Goal: Information Seeking & Learning: Learn about a topic

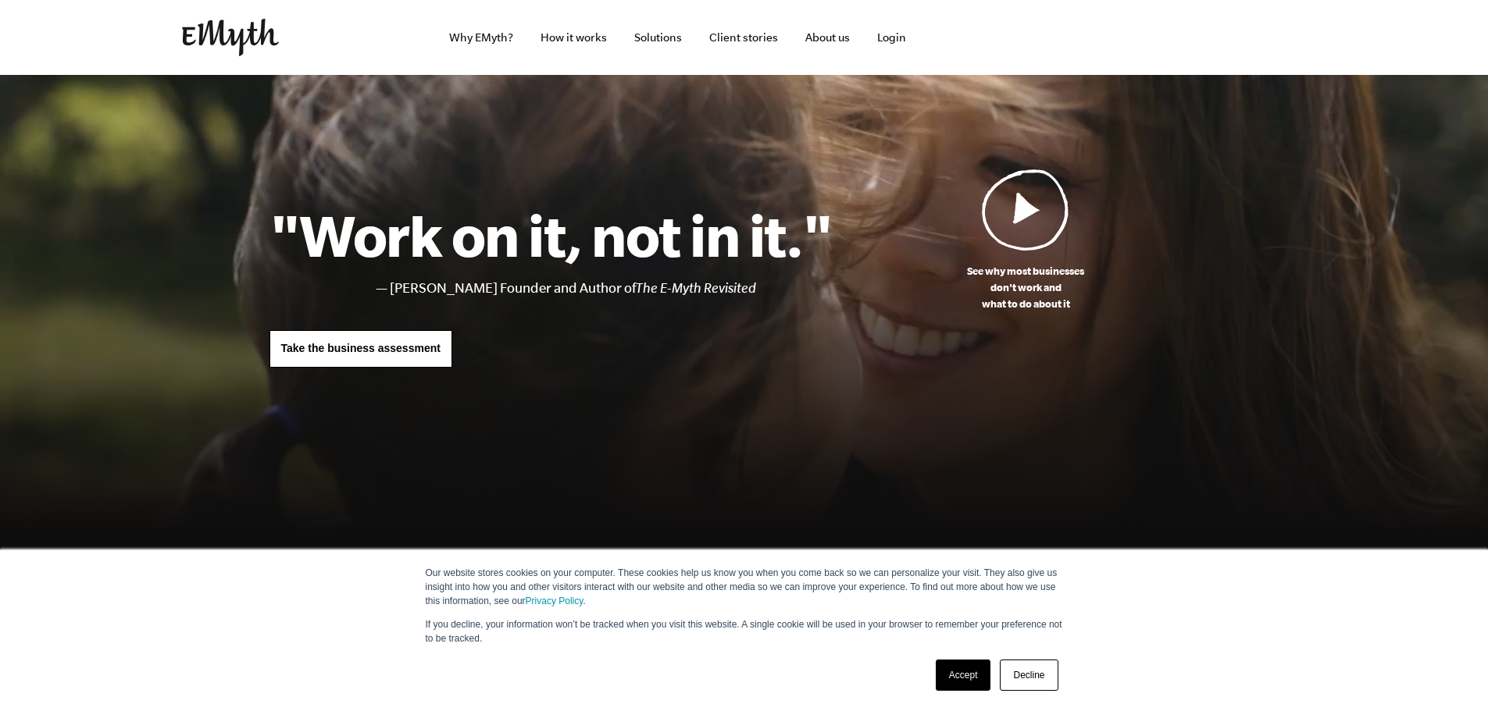
click at [968, 679] on link "Accept" at bounding box center [963, 675] width 55 height 31
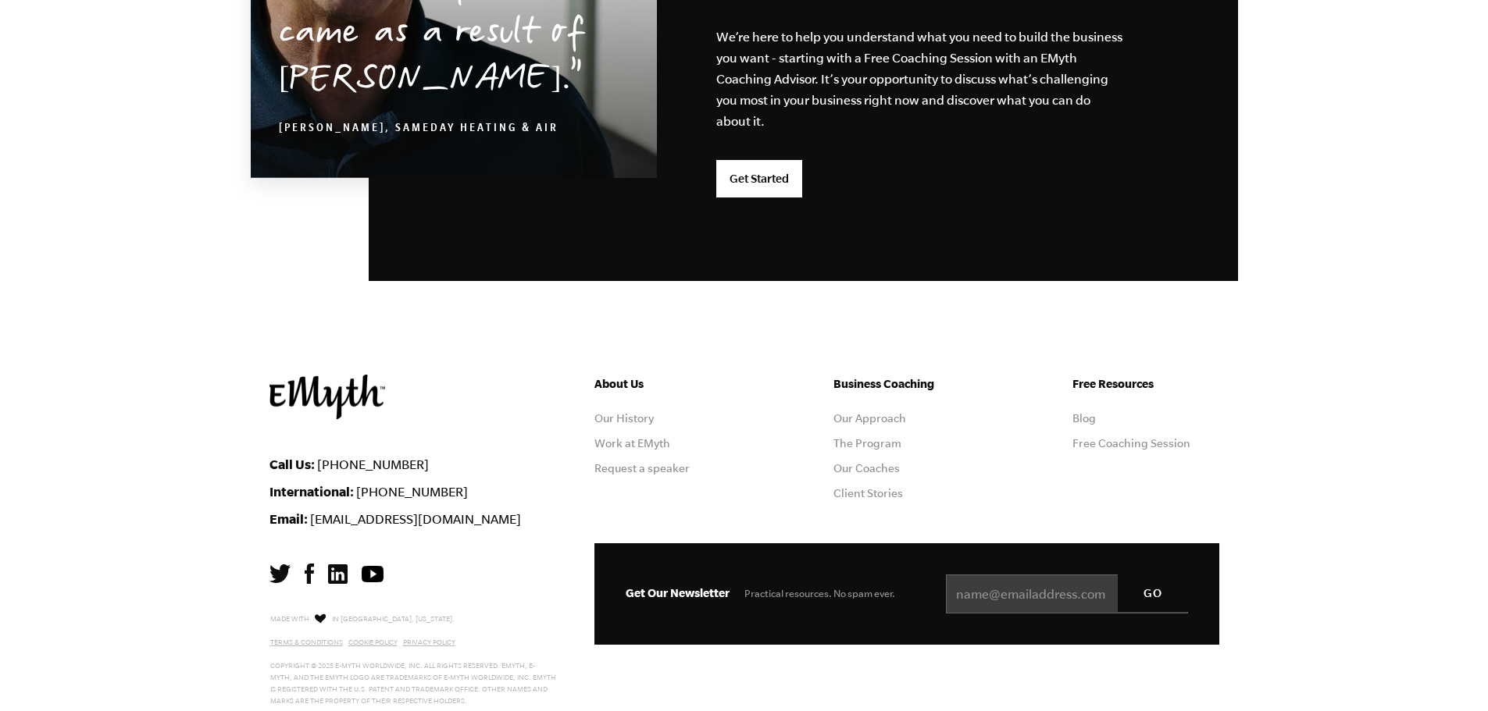
scroll to position [4103, 0]
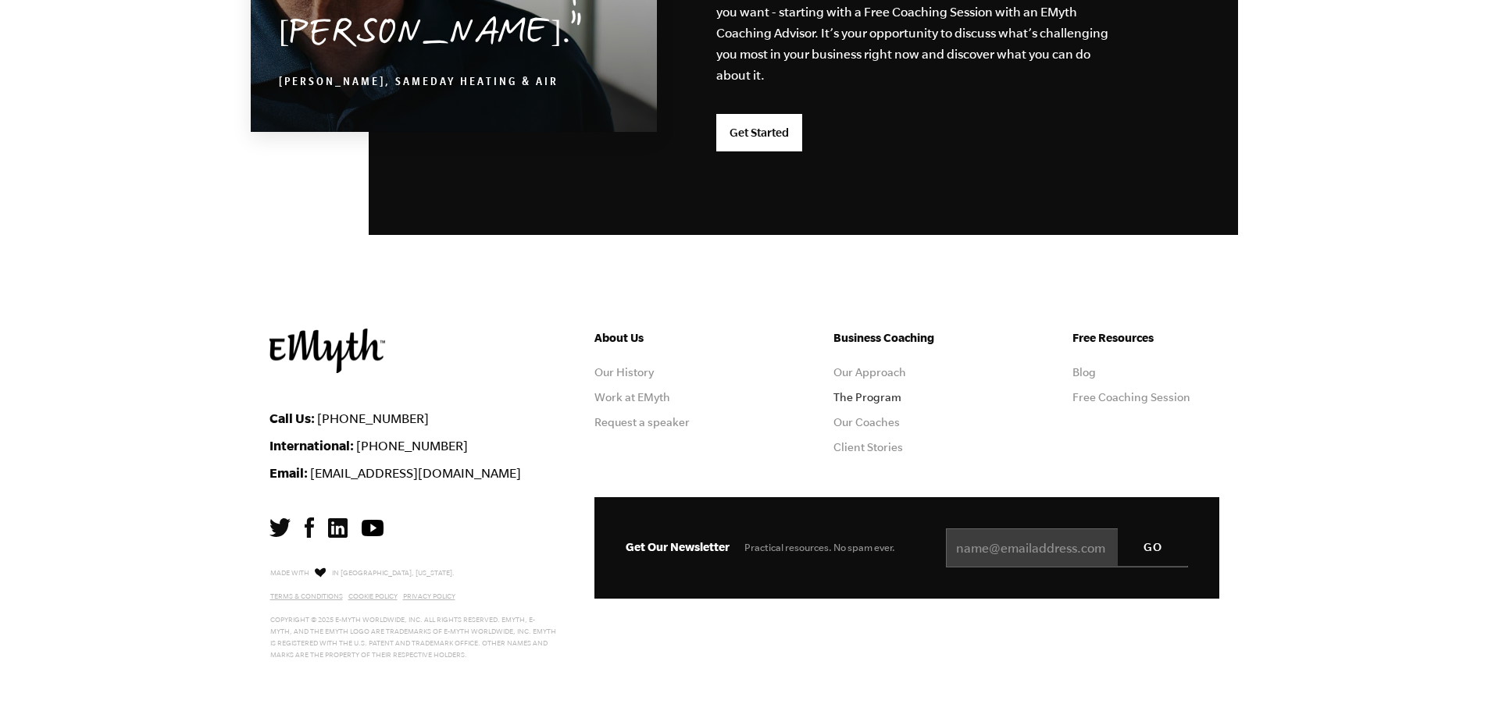
click at [868, 391] on link "The Program" at bounding box center [867, 397] width 68 height 12
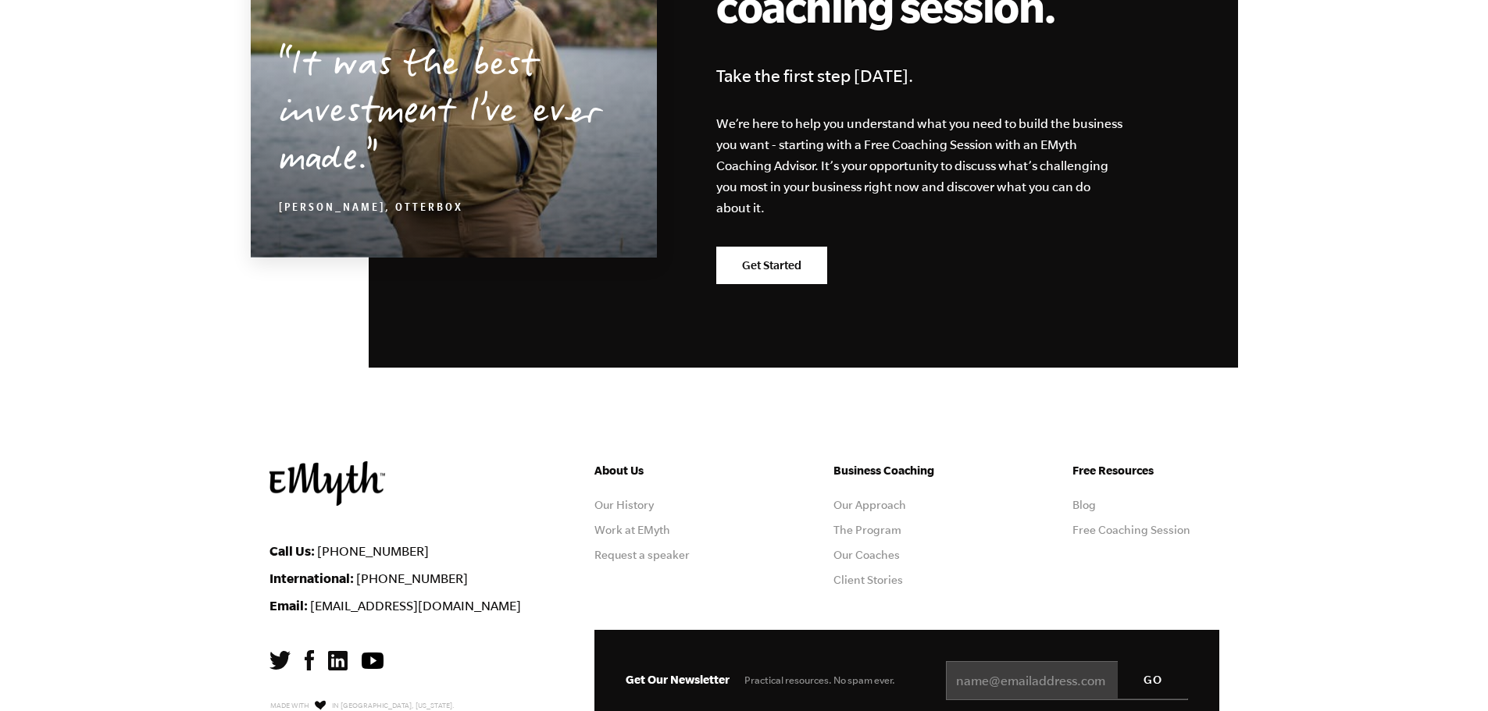
scroll to position [7704, 0]
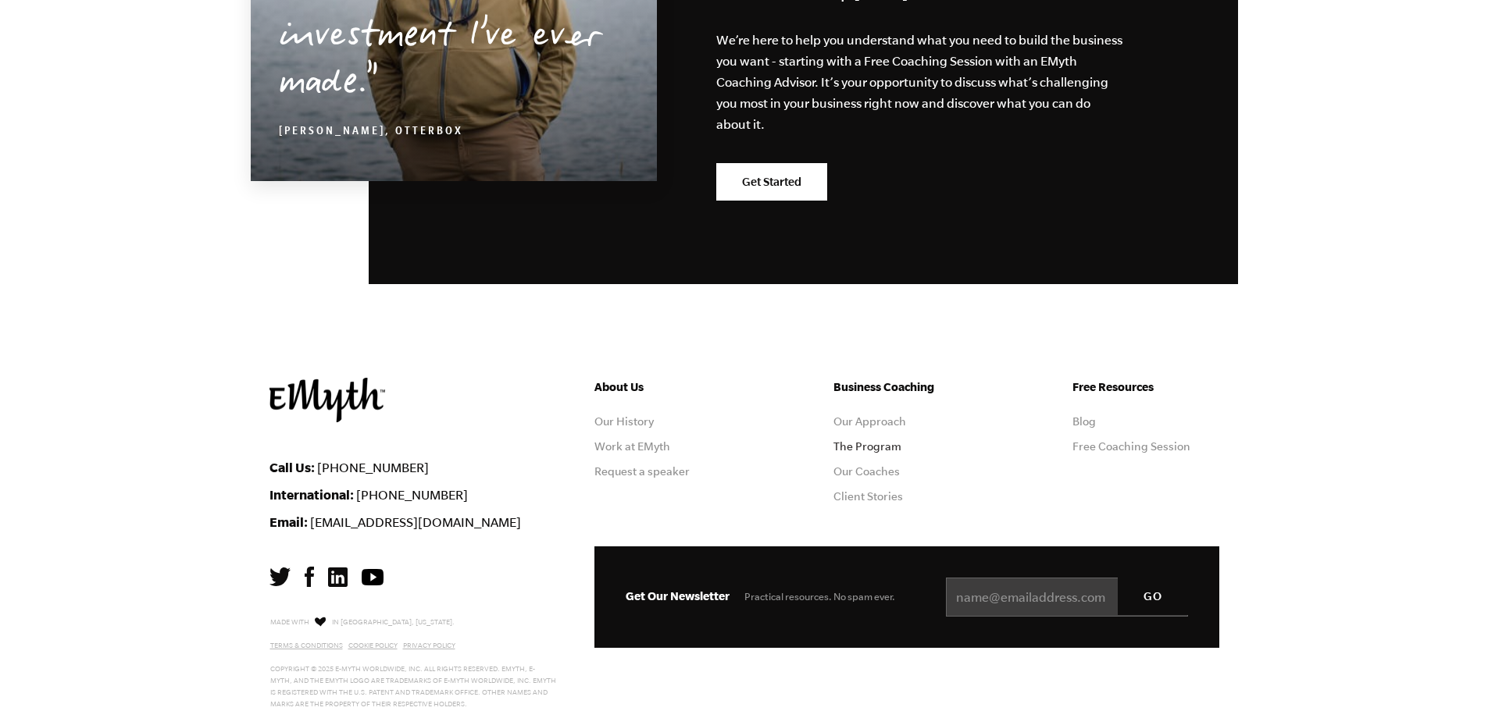
click at [854, 440] on link "The Program" at bounding box center [867, 446] width 68 height 12
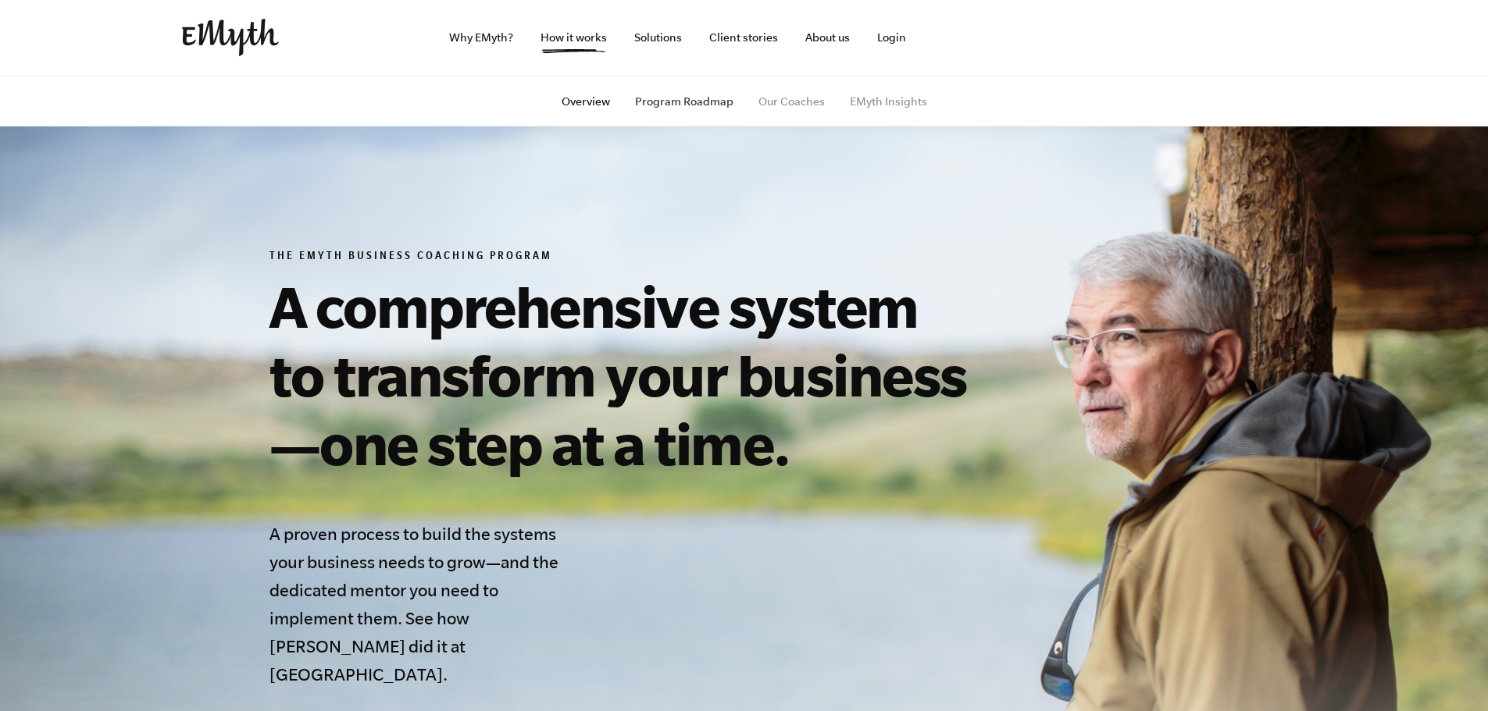
click at [680, 99] on link "Program Roadmap" at bounding box center [684, 101] width 98 height 12
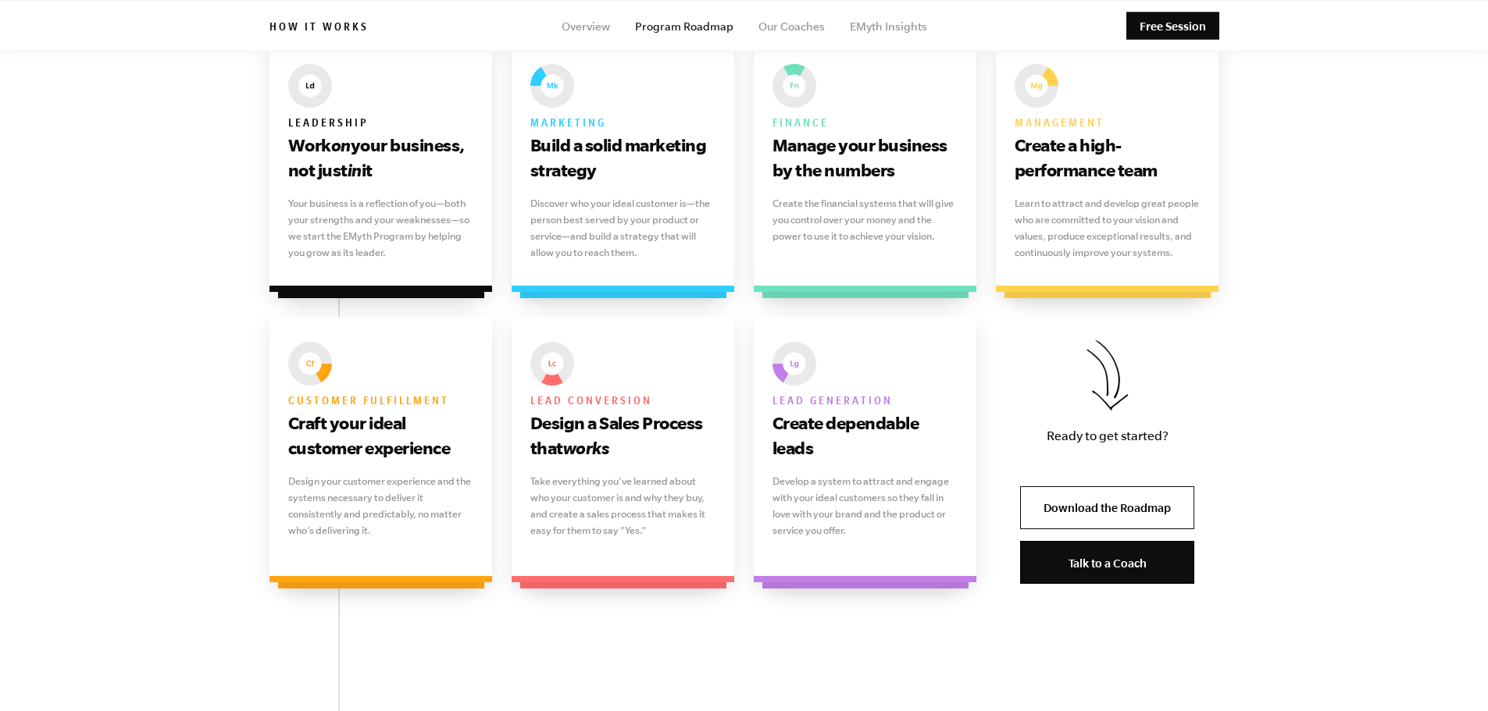
scroll to position [937, 0]
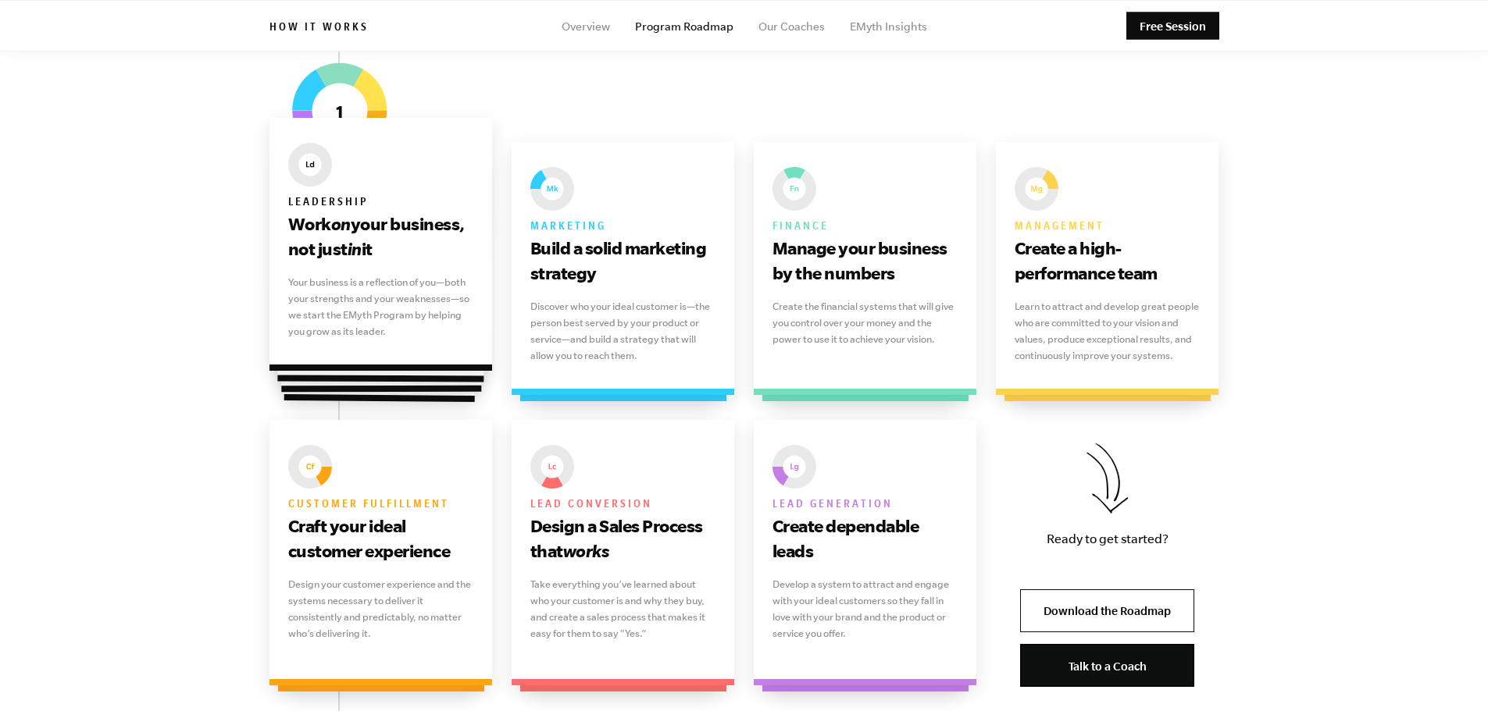
click at [437, 262] on div "Leadership Work on your business, not just in it Your business is a reflection …" at bounding box center [380, 244] width 223 height 253
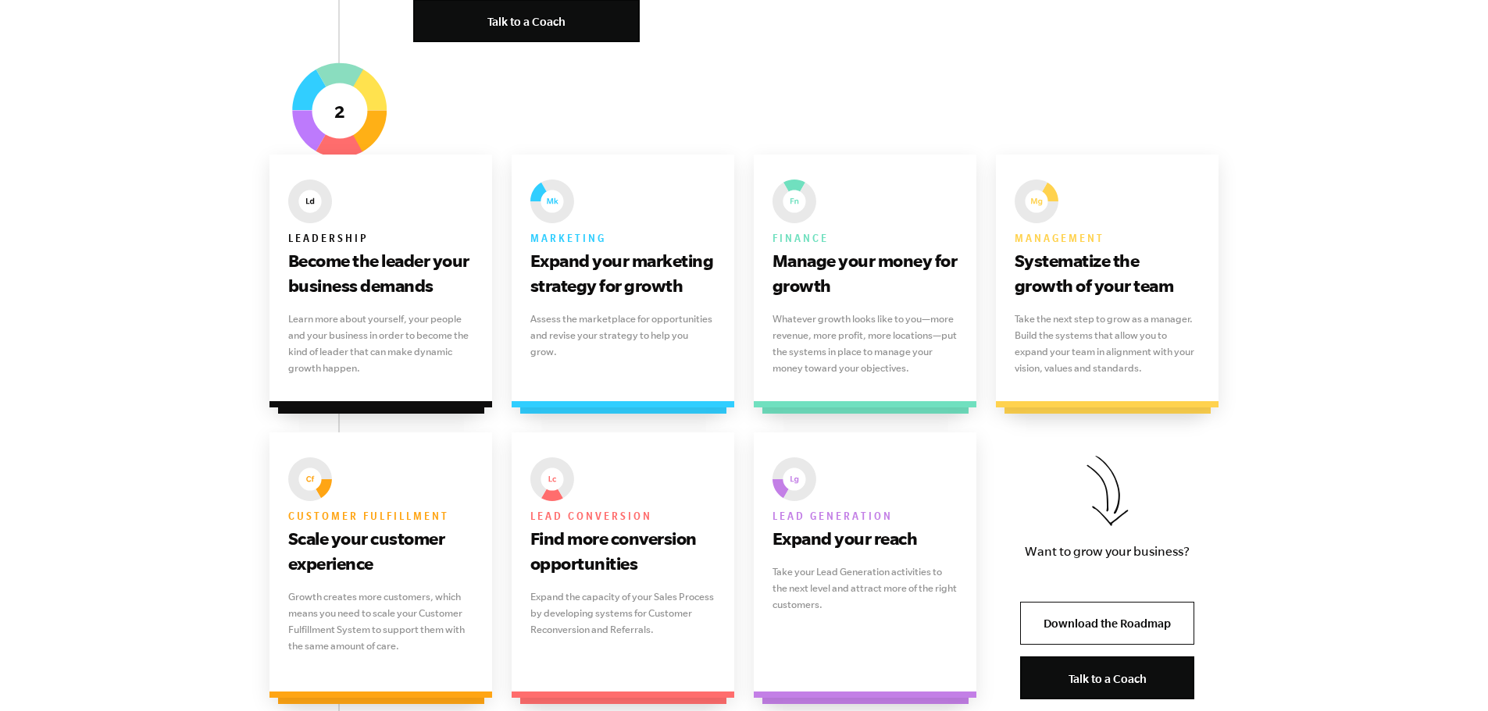
scroll to position [2265, 0]
